Goal: Task Accomplishment & Management: Manage account settings

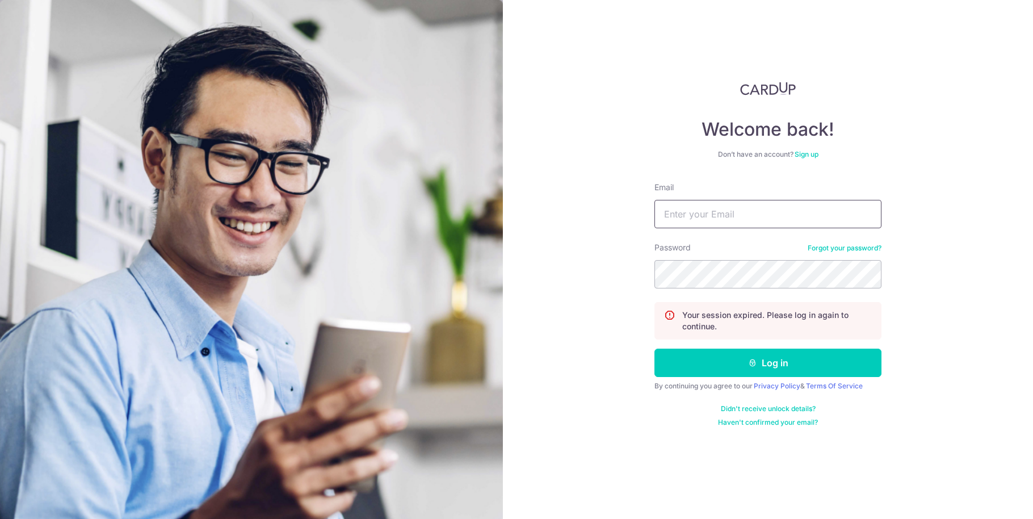
click at [778, 209] on input "Email" at bounding box center [768, 214] width 227 height 28
click at [777, 208] on input "Email" at bounding box center [768, 214] width 227 height 28
drag, startPoint x: 777, startPoint y: 208, endPoint x: 788, endPoint y: 227, distance: 21.9
click at [777, 208] on input "Email" at bounding box center [768, 214] width 227 height 28
type input "[EMAIL_ADDRESS][DOMAIN_NAME]"
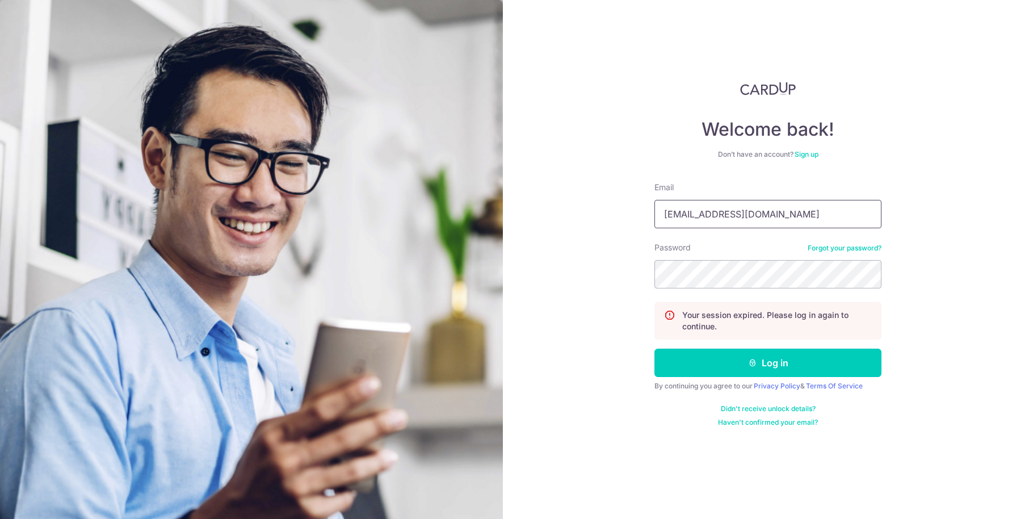
click at [655, 349] on button "Log in" at bounding box center [768, 363] width 227 height 28
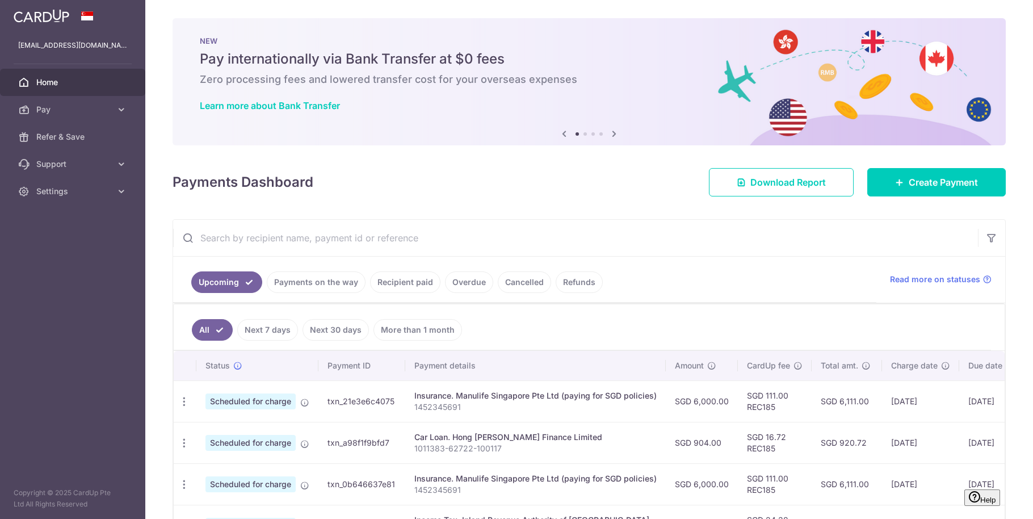
scroll to position [209, 0]
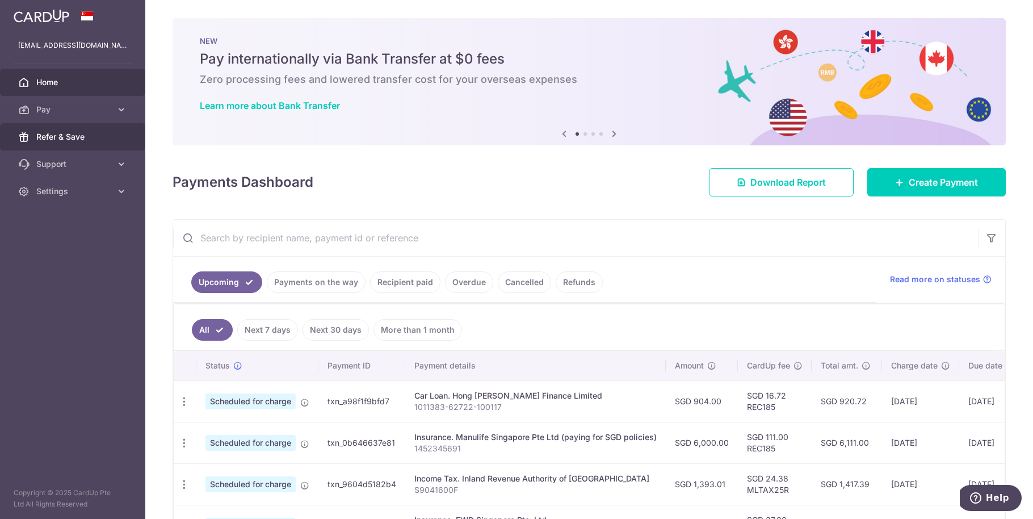
click at [89, 135] on span "Refer & Save" at bounding box center [73, 136] width 75 height 11
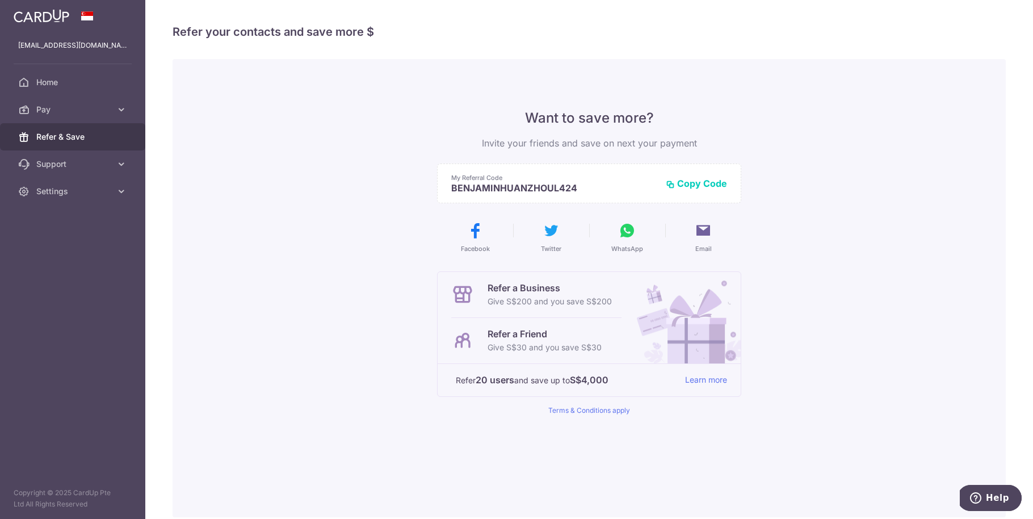
click at [697, 181] on button "Copy Code" at bounding box center [696, 183] width 61 height 11
